Goal: Information Seeking & Learning: Check status

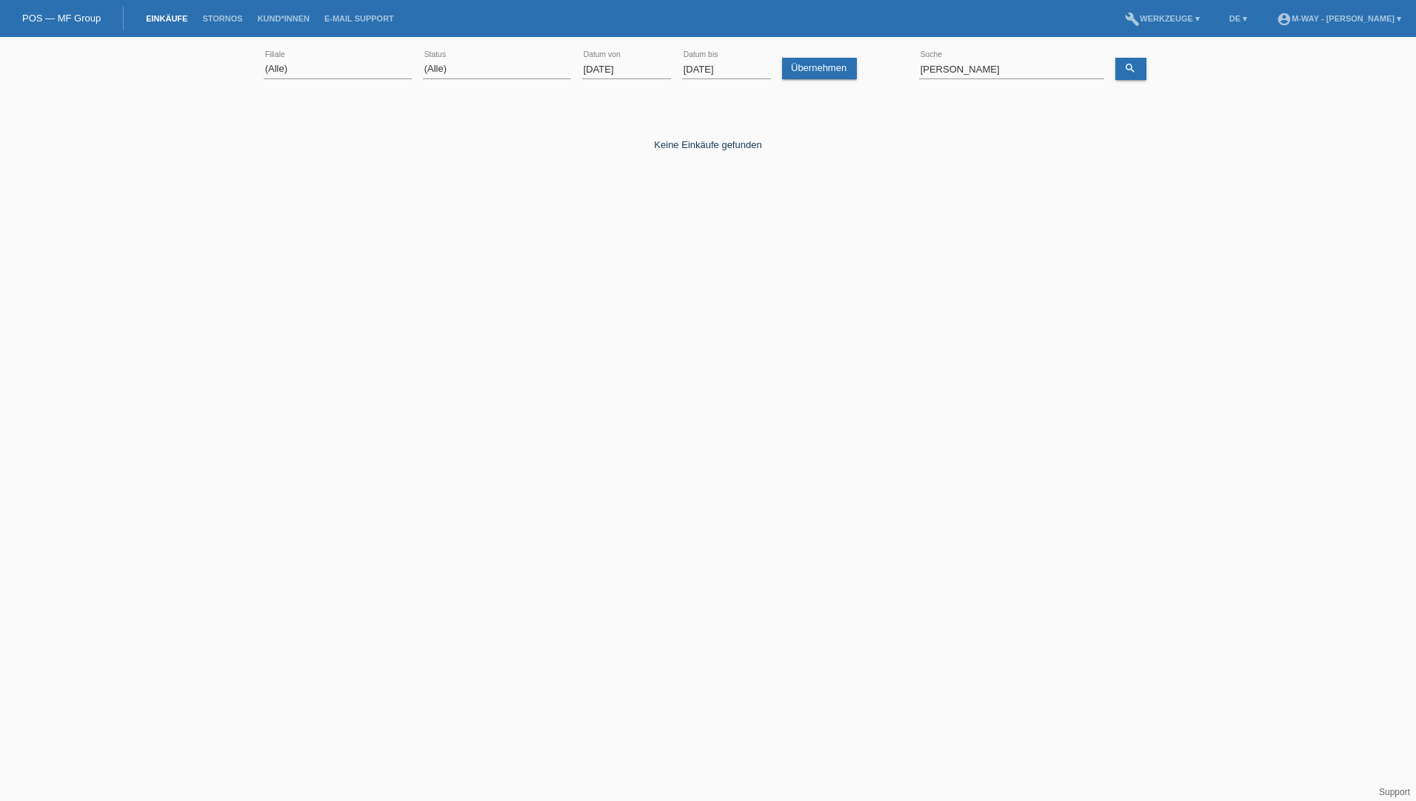
click at [598, 70] on input "[DATE]" at bounding box center [626, 69] width 89 height 19
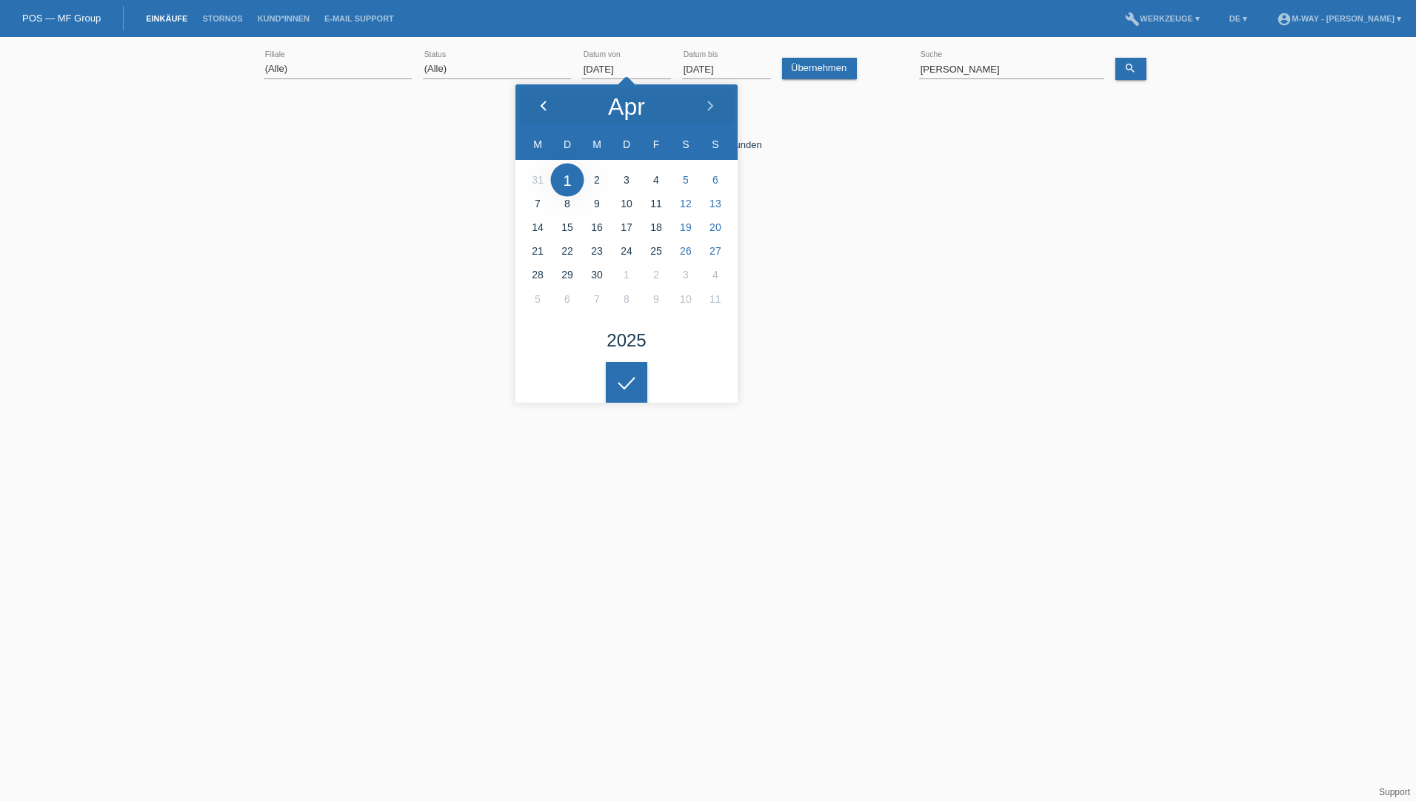
click at [547, 105] on icon at bounding box center [544, 107] width 12 height 12
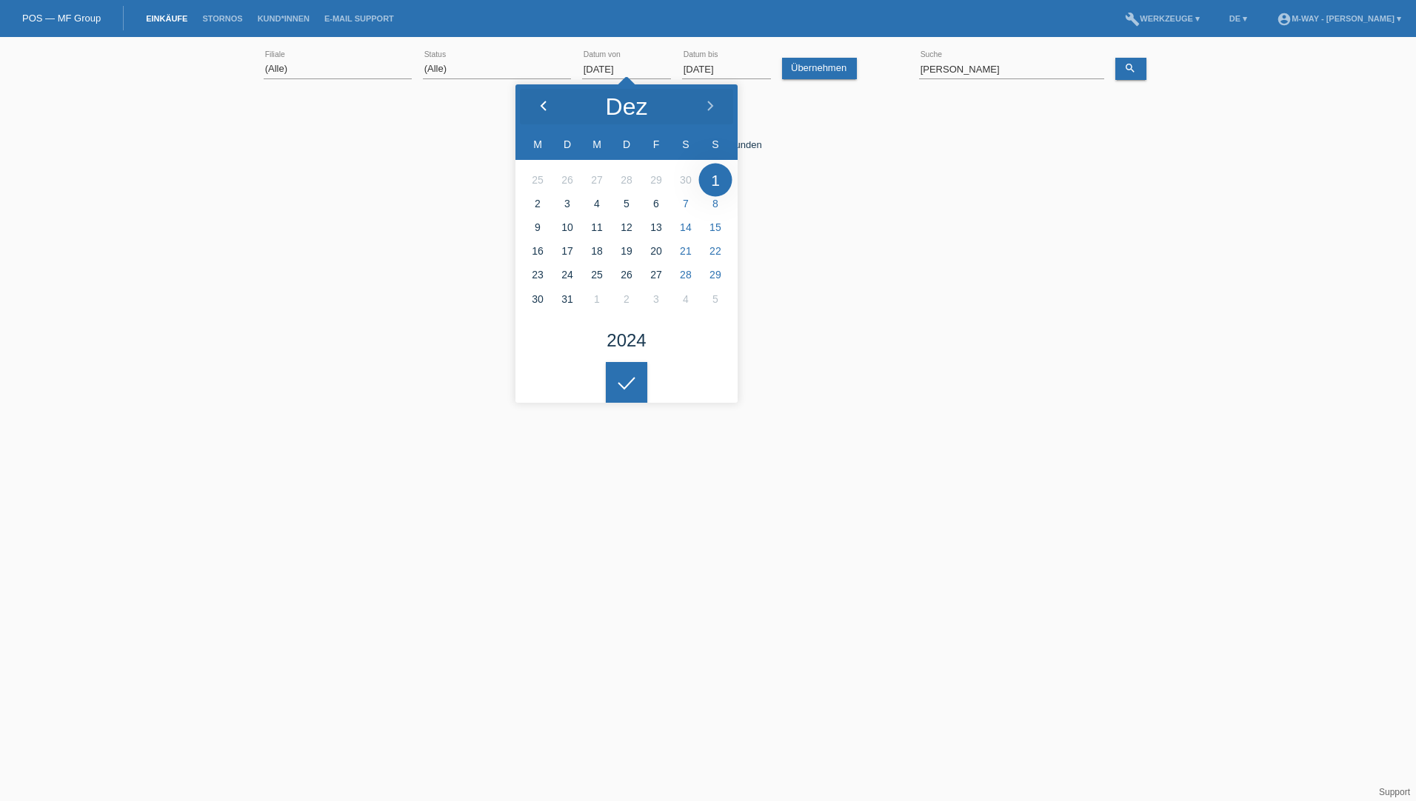
click at [547, 105] on icon at bounding box center [544, 107] width 12 height 12
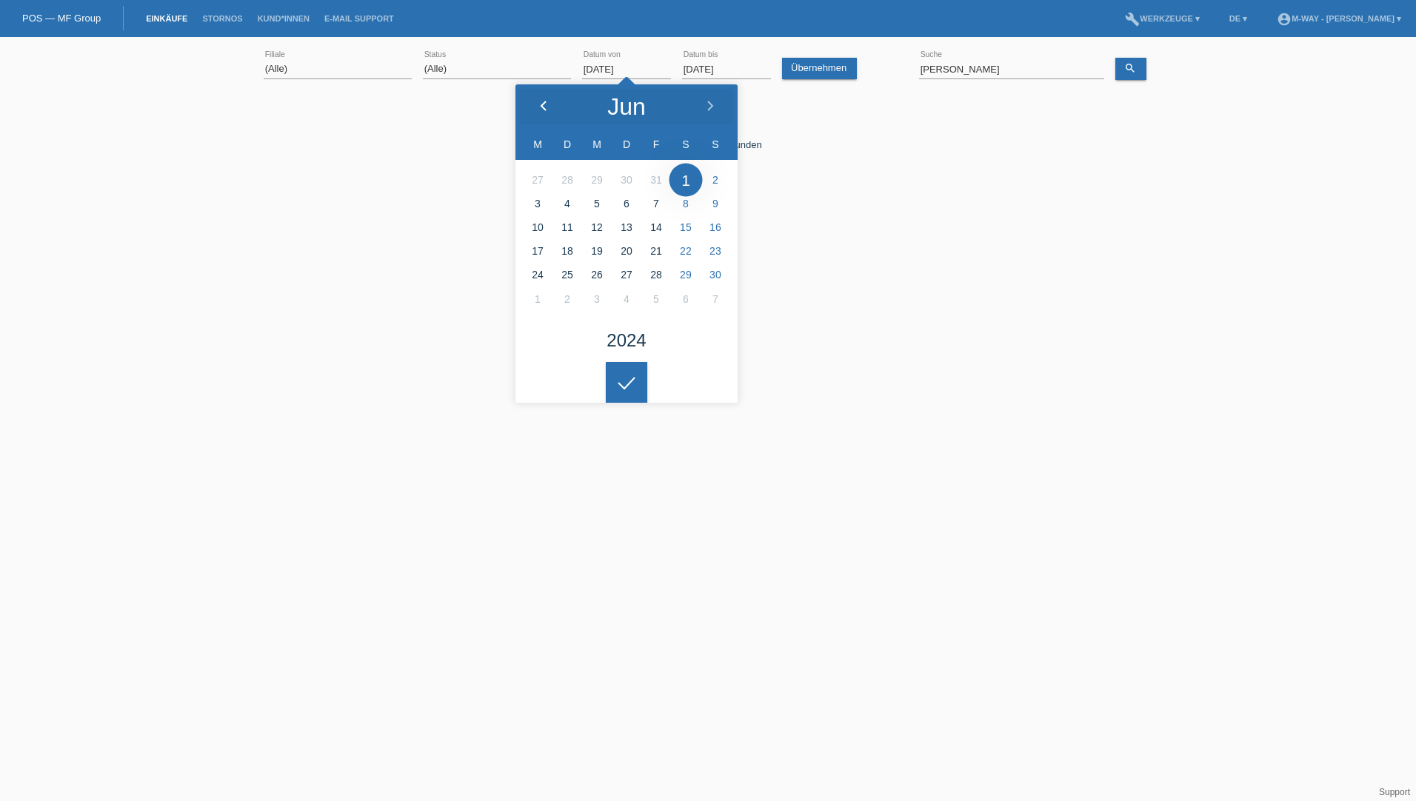
click at [547, 105] on icon at bounding box center [544, 107] width 12 height 12
type input "01.05.2024"
drag, startPoint x: 966, startPoint y: 69, endPoint x: 904, endPoint y: 67, distance: 61.5
click at [904, 67] on div "(Alle) [PERSON_NAME] Passion Vélo SàRL [GEOGRAPHIC_DATA] [GEOGRAPHIC_DATA] [GEO…" at bounding box center [708, 69] width 889 height 50
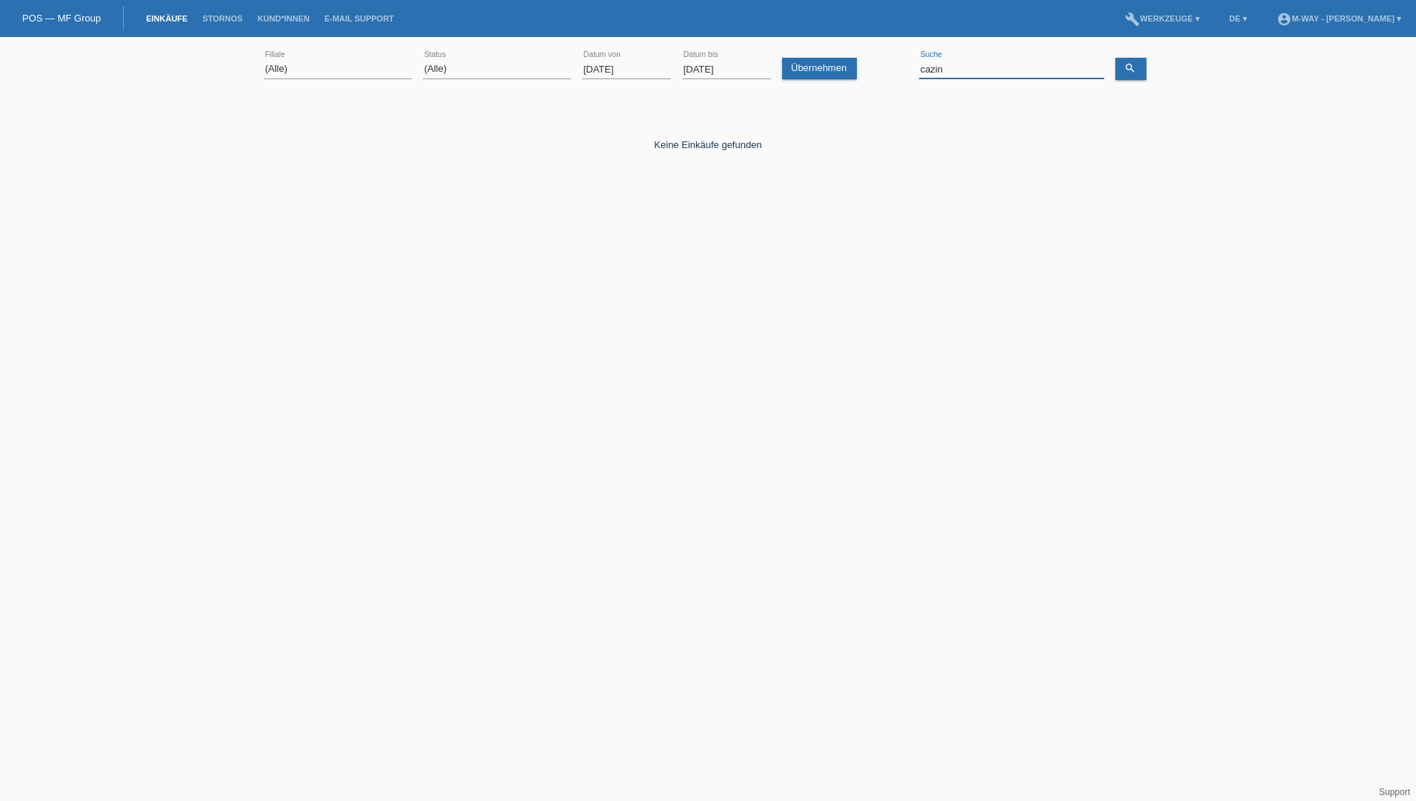
type input "cazin"
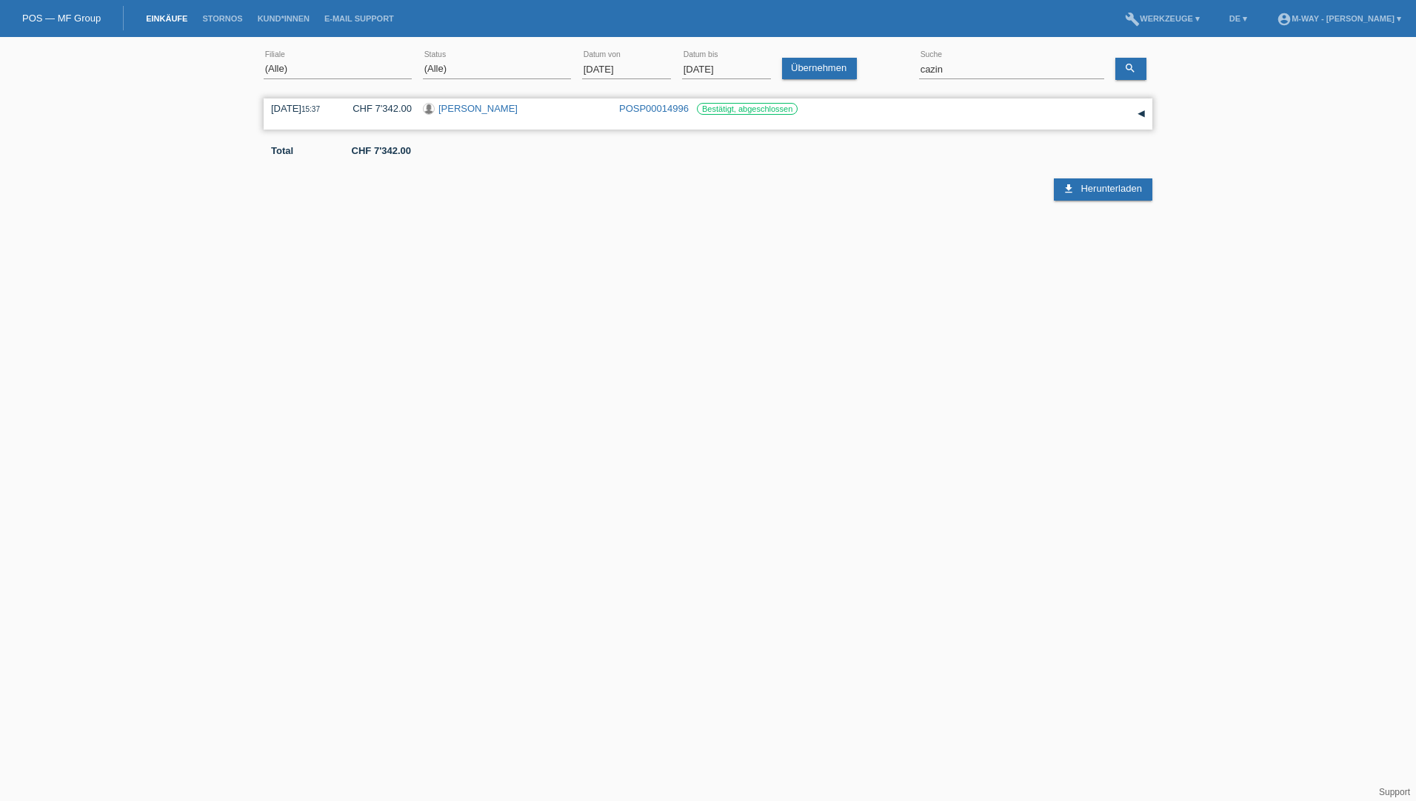
click at [1141, 115] on div "▾" at bounding box center [1141, 114] width 22 height 22
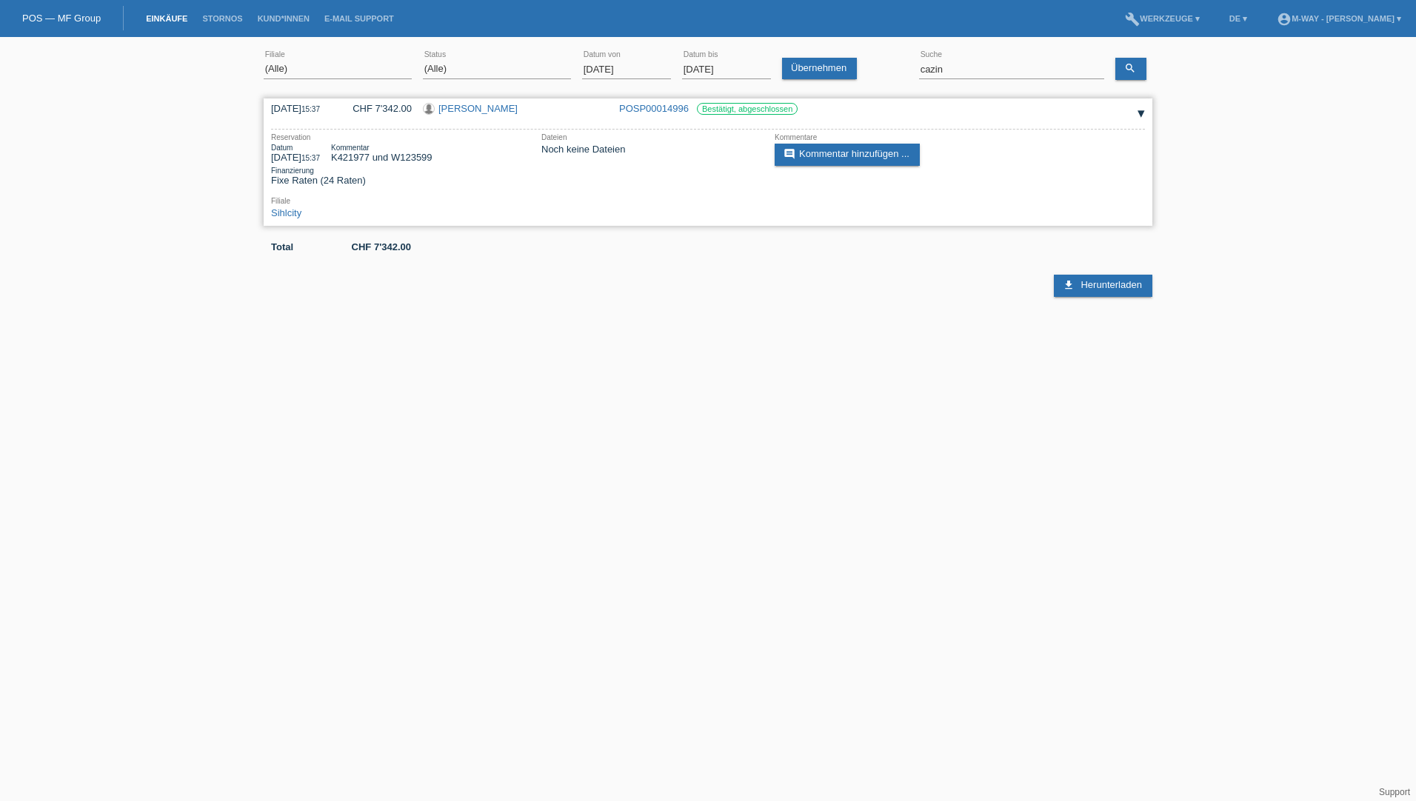
click at [432, 157] on div "Kommentar K421977 und W123599" at bounding box center [381, 153] width 101 height 19
copy div "W123599"
click at [1291, 134] on div "(Alle) Aarau Alexand'Ro Edouard'O Passion Vélo SàRL Basel Bern City Bern Expo B…" at bounding box center [708, 170] width 1416 height 253
click at [1259, 113] on div "(Alle) Aarau Alexand'Ro Edouard'O Passion Vélo SàRL Basel Bern City Bern Expo B…" at bounding box center [708, 170] width 1416 height 253
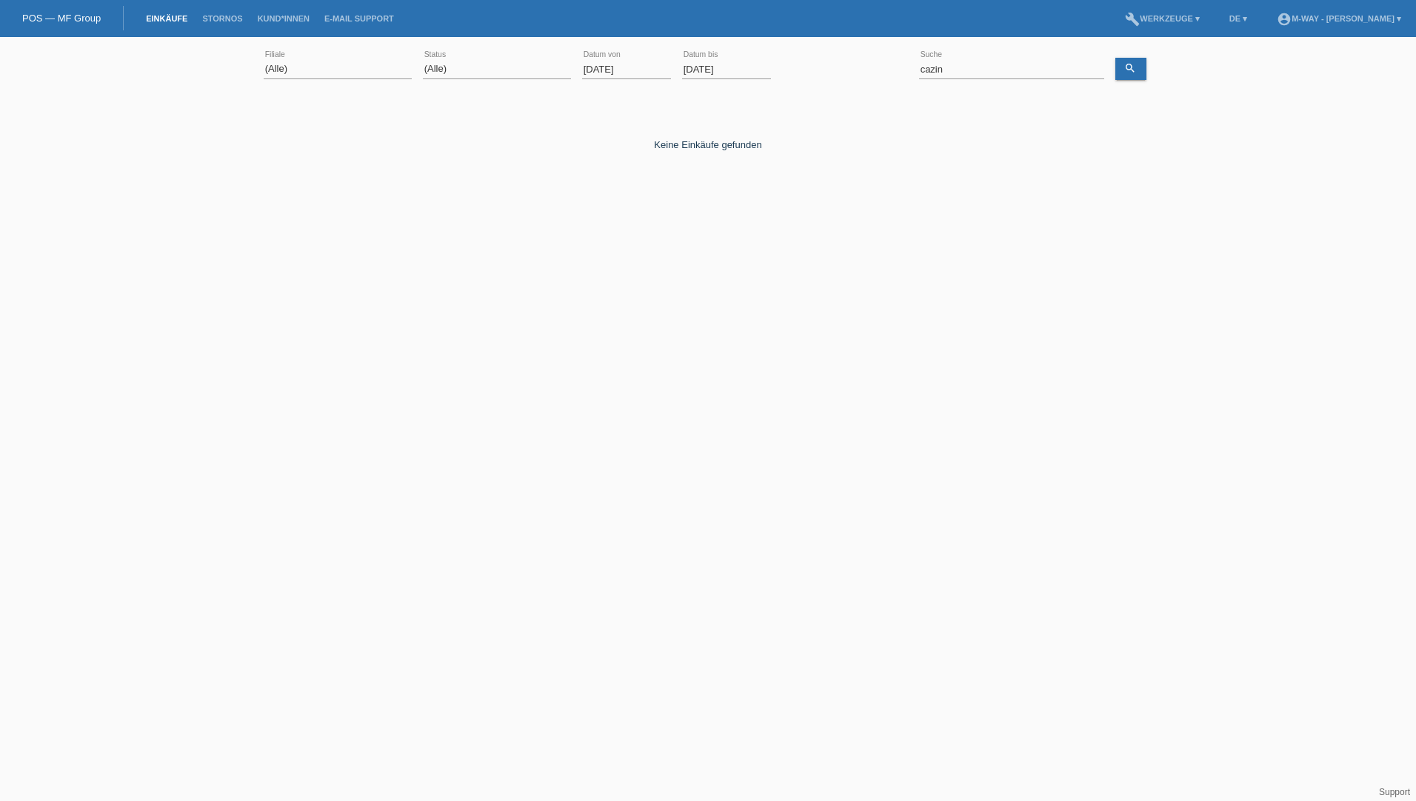
click at [616, 70] on input "[DATE]" at bounding box center [626, 69] width 89 height 19
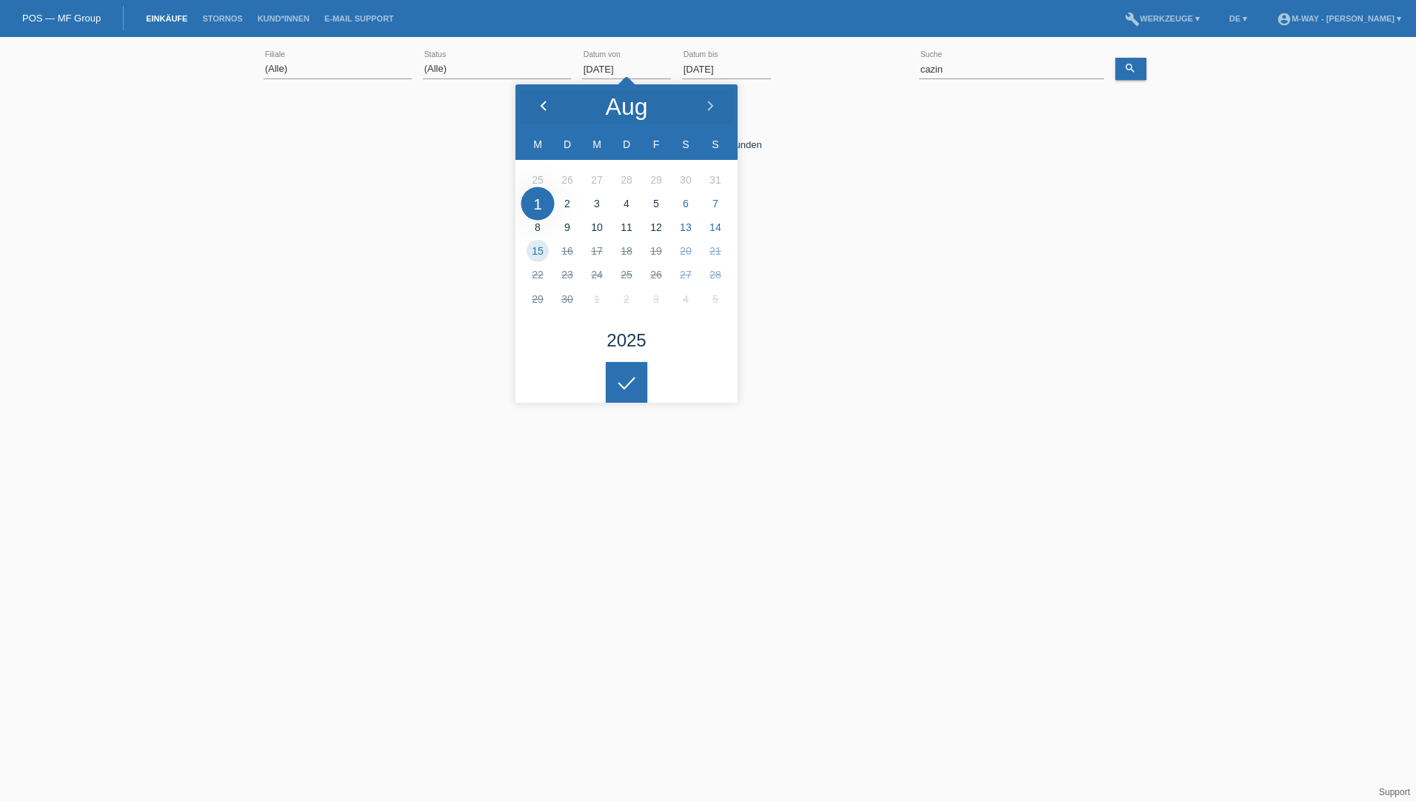
click at [541, 103] on icon at bounding box center [544, 107] width 12 height 12
type input "[DATE]"
drag, startPoint x: 949, startPoint y: 68, endPoint x: 909, endPoint y: 70, distance: 40.0
click at [909, 70] on div "(Alle) [PERSON_NAME] Passion Vélo SàRL [GEOGRAPHIC_DATA] [GEOGRAPHIC_DATA] [GEO…" at bounding box center [708, 69] width 889 height 50
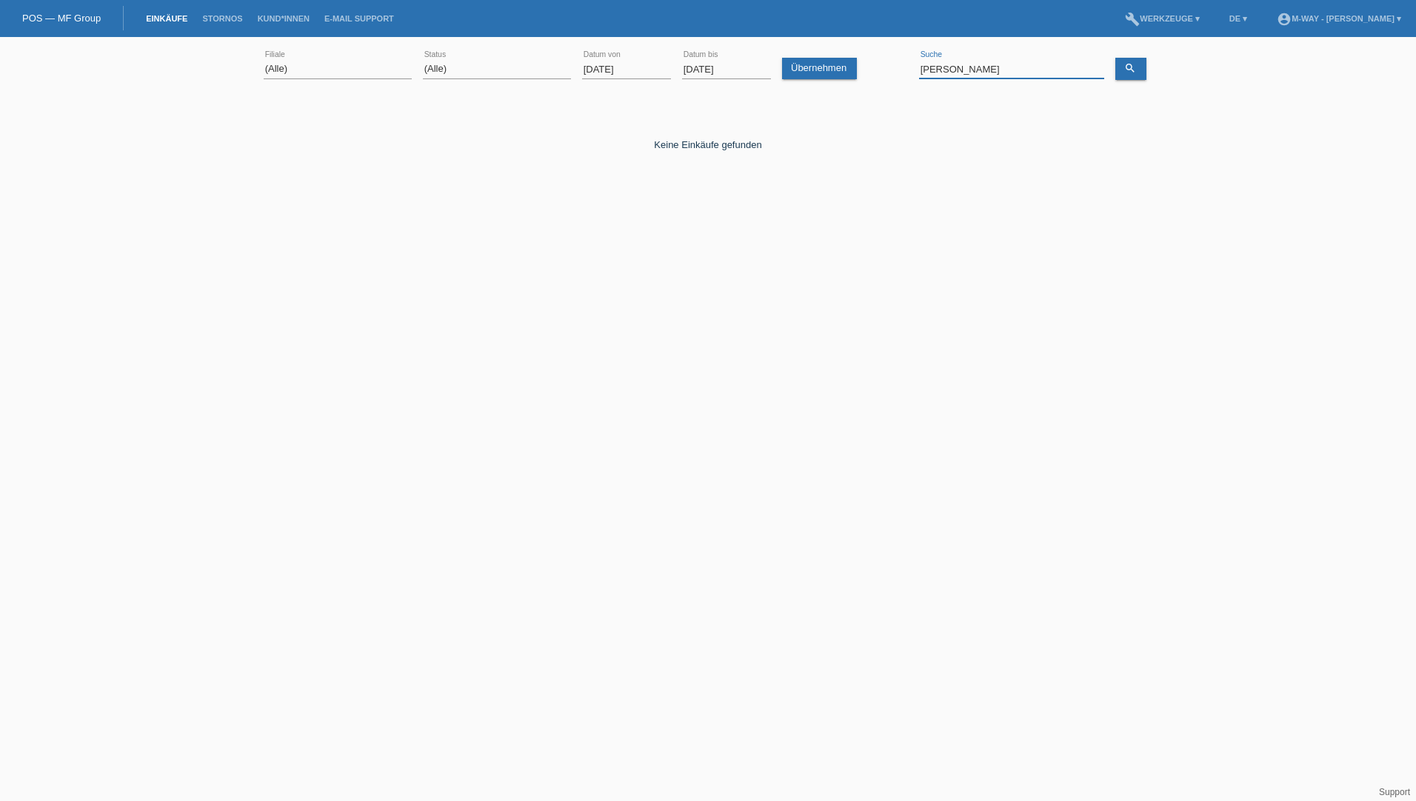
type input "[PERSON_NAME]"
click at [604, 69] on input "[DATE]" at bounding box center [626, 69] width 89 height 19
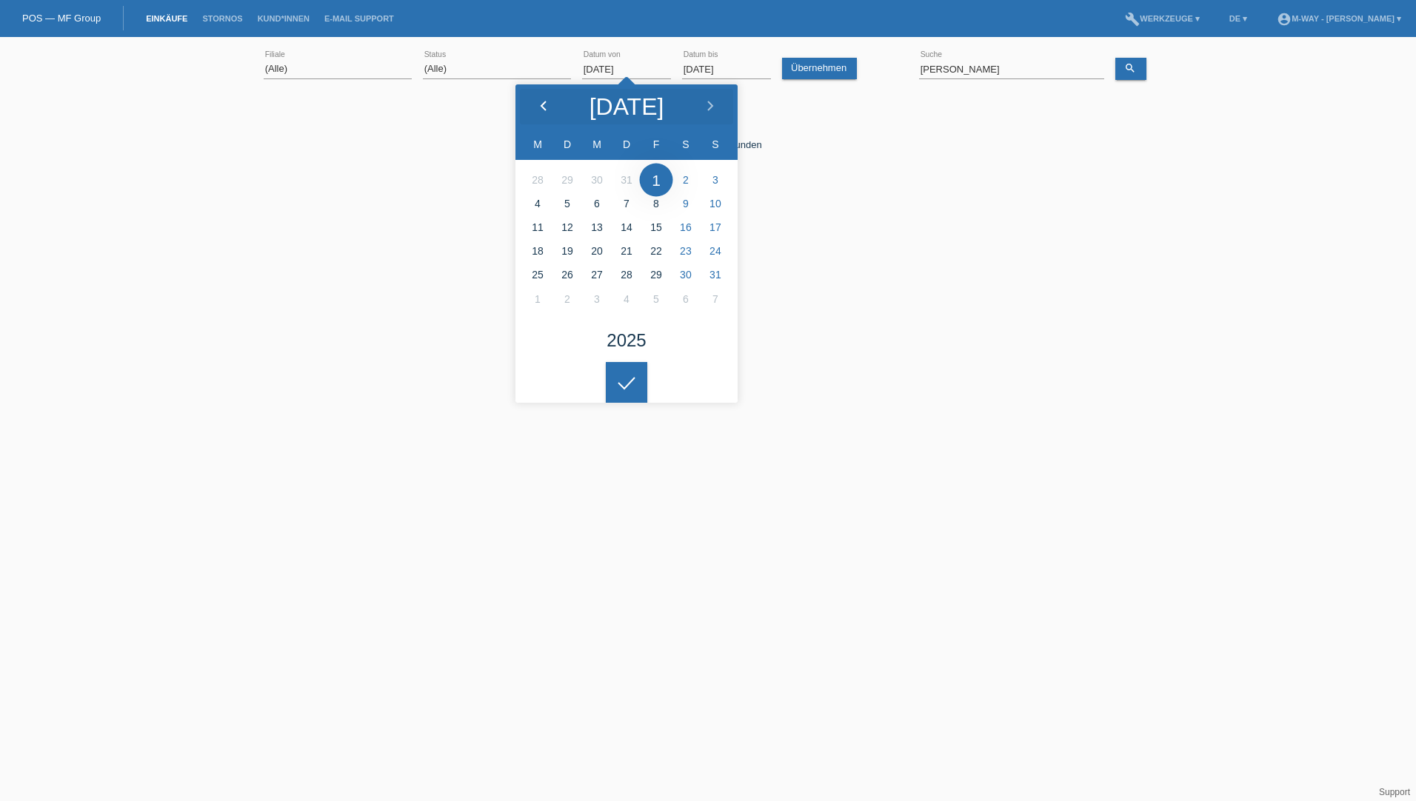
click at [542, 101] on icon at bounding box center [544, 107] width 12 height 12
click at [1131, 69] on icon "search" at bounding box center [1130, 68] width 12 height 12
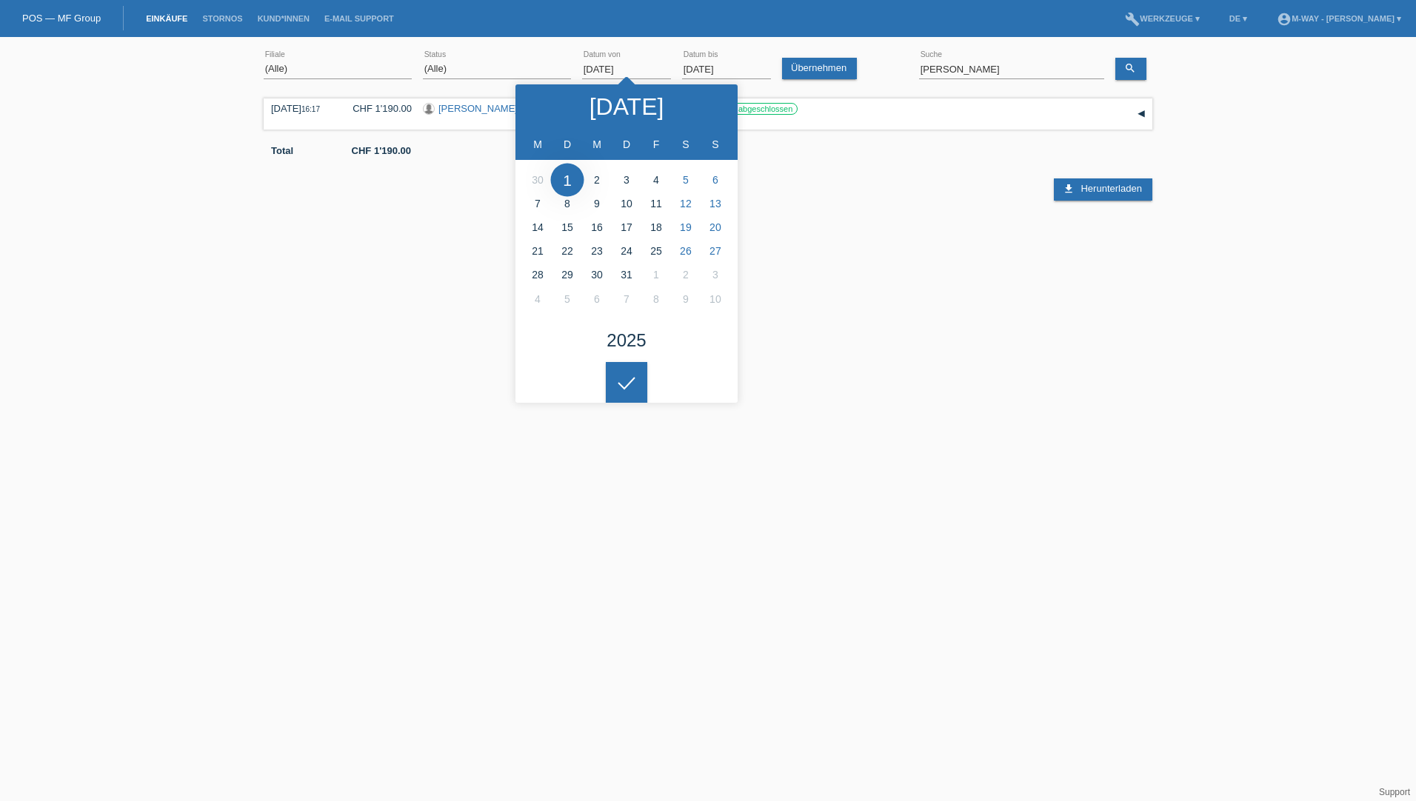
drag, startPoint x: 918, startPoint y: 323, endPoint x: 907, endPoint y: 326, distance: 11.5
click at [919, 243] on html "POS — MF Group Einkäufe [GEOGRAPHIC_DATA] Kund*innen E-Mail Support menu accoun…" at bounding box center [708, 121] width 1416 height 243
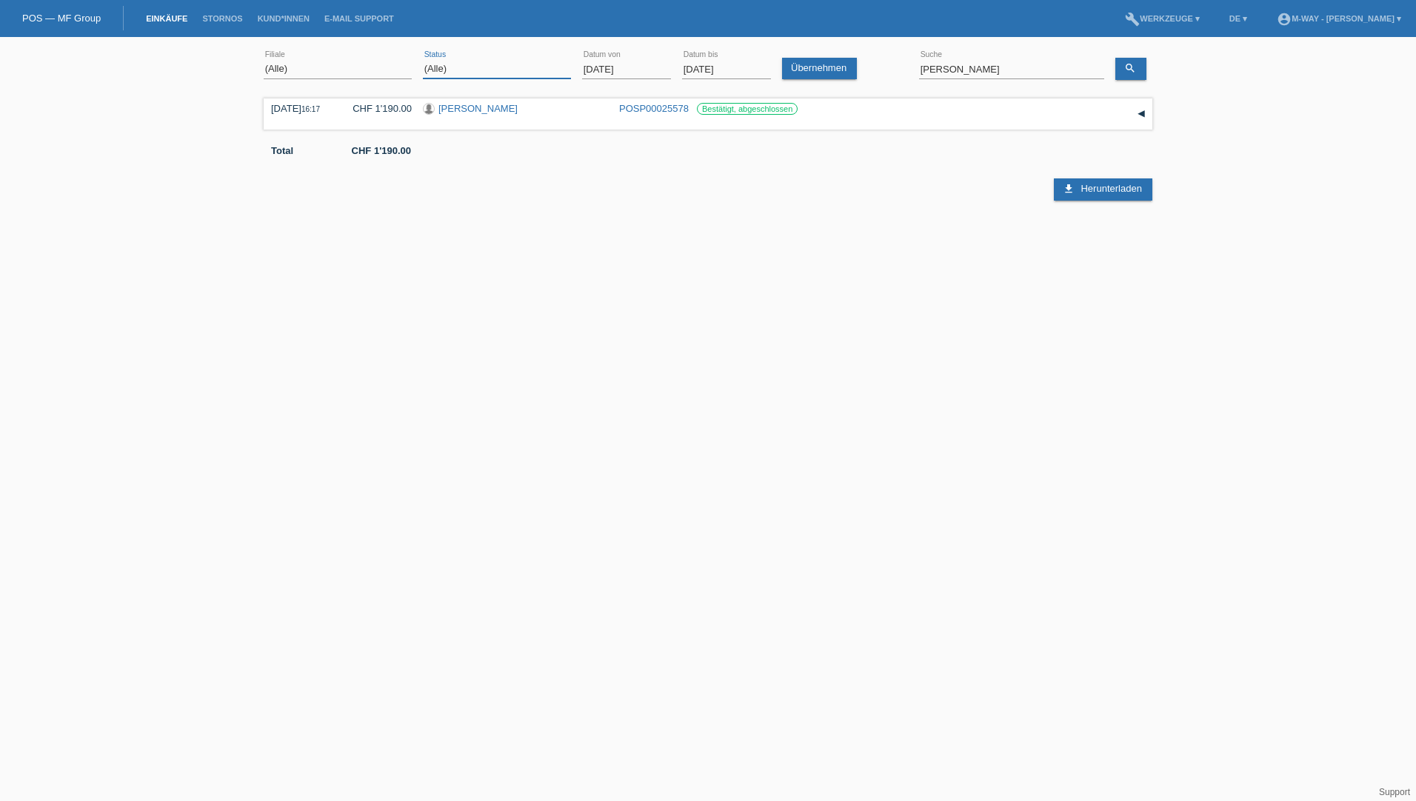
click at [455, 65] on select "(Alle) Neu Offen Zurückgewiesen Zurückgetreten / Storniert Abgeschlossen" at bounding box center [497, 69] width 148 height 18
click at [598, 65] on input "[DATE]" at bounding box center [626, 69] width 89 height 19
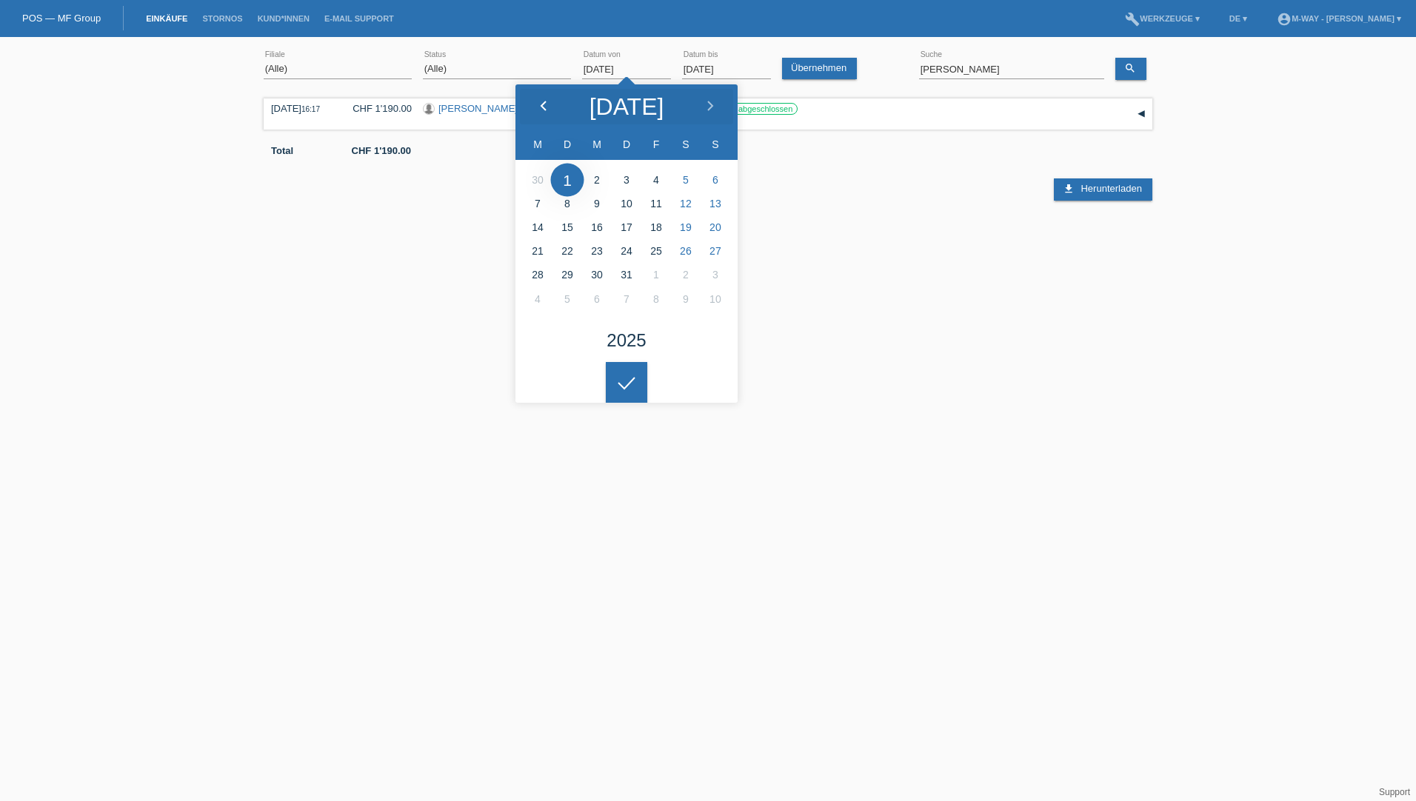
click at [545, 101] on icon at bounding box center [544, 107] width 12 height 12
click at [545, 101] on polyline at bounding box center [543, 105] width 4 height 9
click at [545, 102] on polyline at bounding box center [543, 105] width 4 height 9
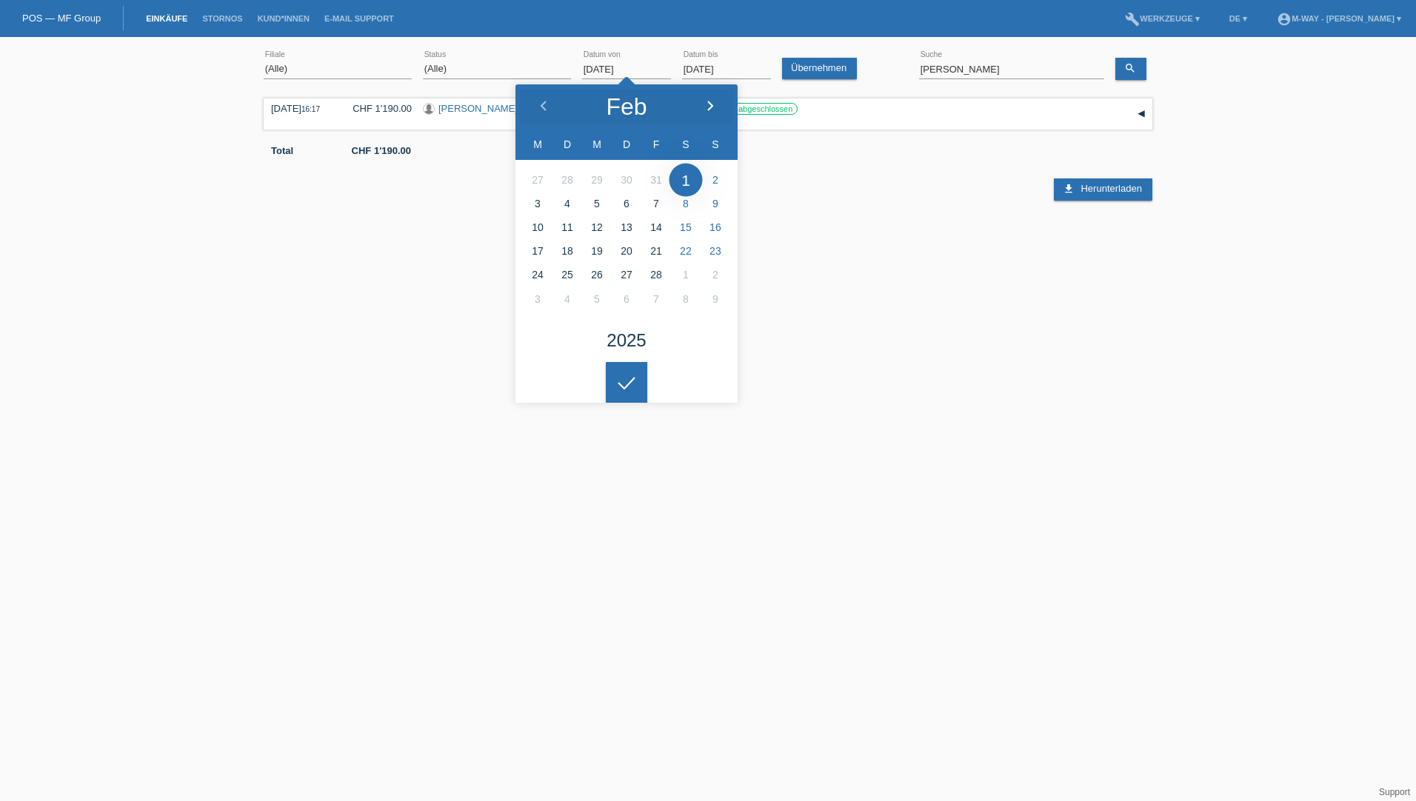
click at [705, 103] on icon at bounding box center [710, 107] width 12 height 12
click at [705, 104] on icon at bounding box center [710, 107] width 12 height 12
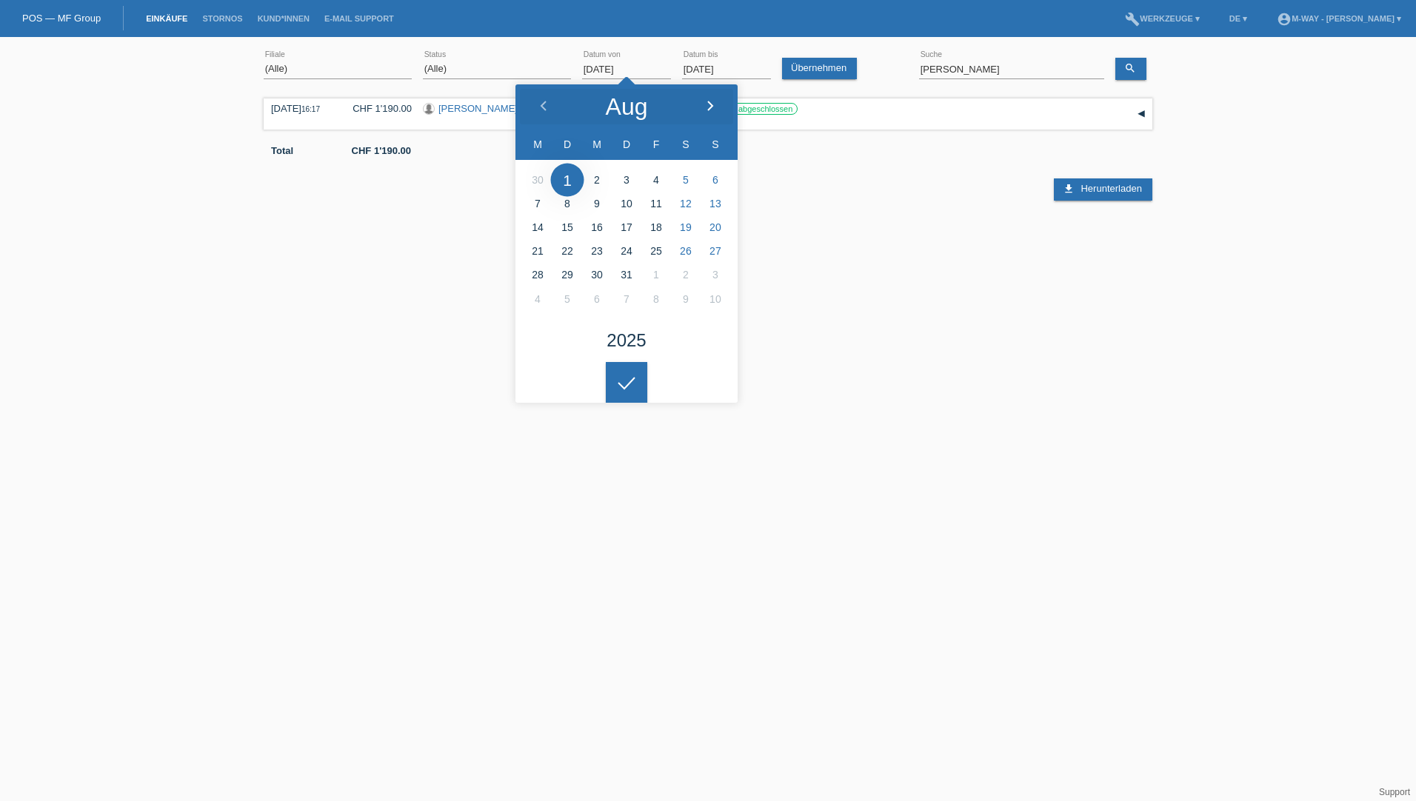
click at [705, 104] on icon at bounding box center [710, 107] width 12 height 12
type input "[DATE]"
drag, startPoint x: 970, startPoint y: 69, endPoint x: 906, endPoint y: 67, distance: 64.4
click at [906, 67] on div "(Alle) [PERSON_NAME] Passion Vélo SàRL [GEOGRAPHIC_DATA] [GEOGRAPHIC_DATA] [GEO…" at bounding box center [708, 69] width 889 height 50
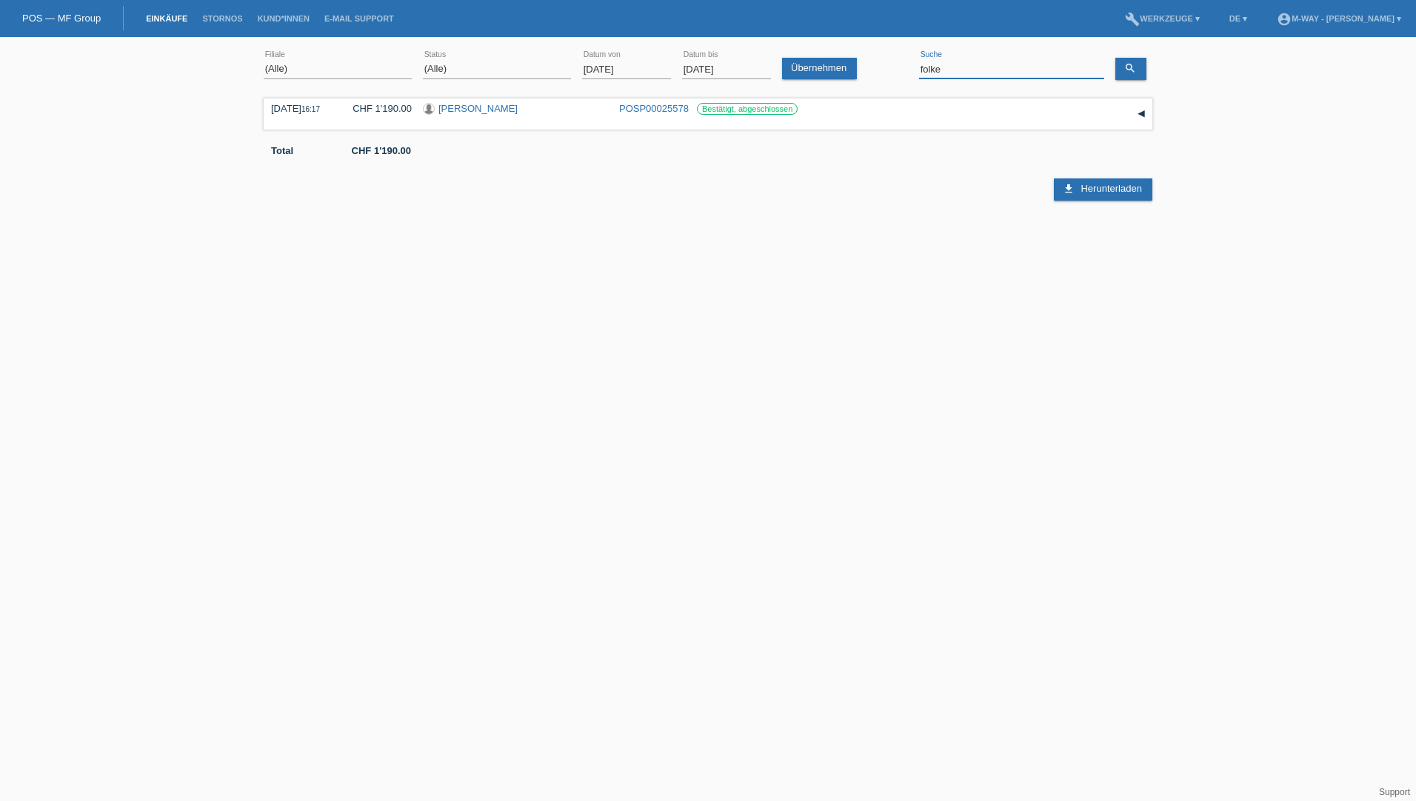
type input "folke"
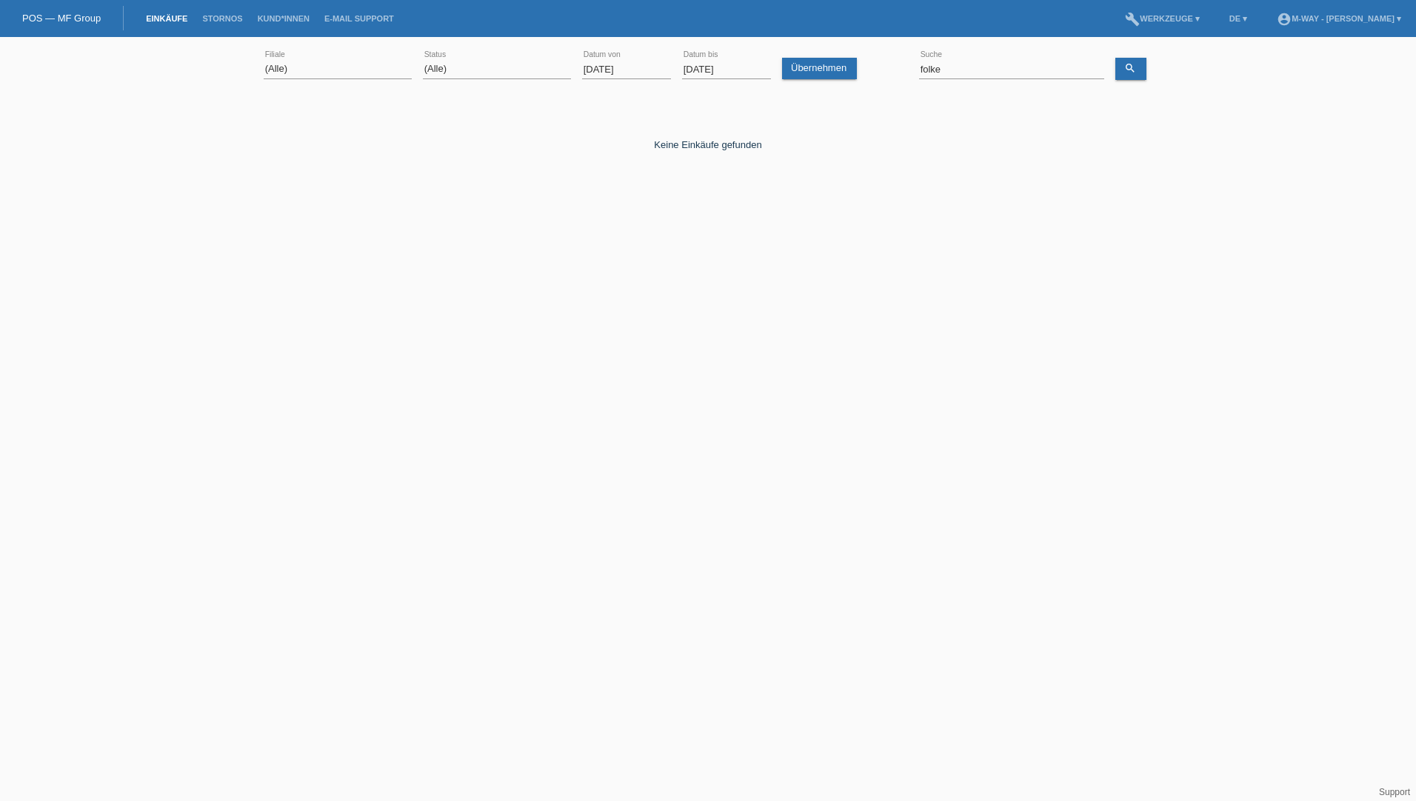
click at [1056, 243] on html "POS — MF Group Einkäufe [GEOGRAPHIC_DATA] Kund*innen E-Mail Support menu accoun…" at bounding box center [708, 121] width 1416 height 243
click at [990, 243] on html "POS — MF Group Einkäufe [GEOGRAPHIC_DATA] Kund*innen E-Mail Support menu accoun…" at bounding box center [708, 121] width 1416 height 243
